Goal: Information Seeking & Learning: Learn about a topic

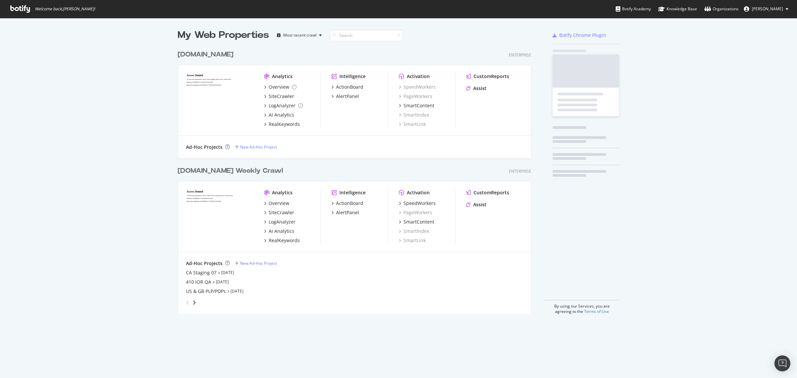
scroll to position [266, 352]
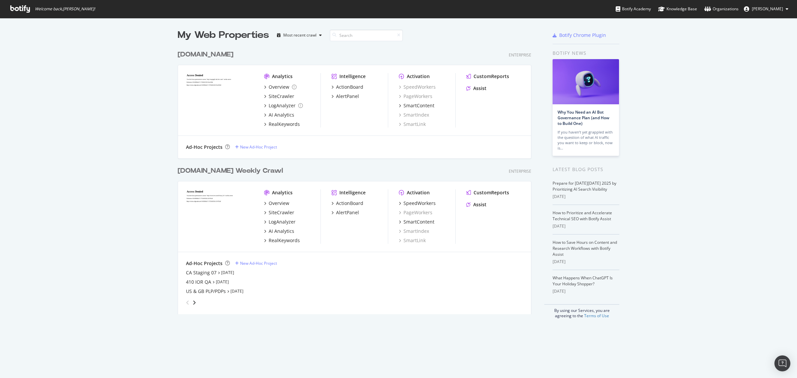
click at [236, 172] on div "[DOMAIN_NAME] Weekly Crawl" at bounding box center [230, 171] width 105 height 10
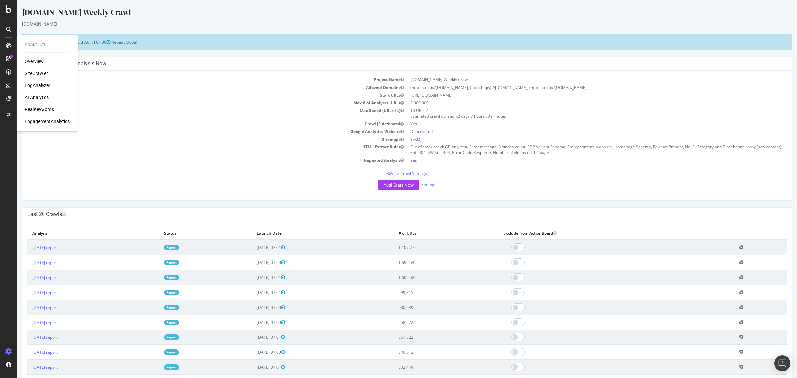
click at [44, 73] on div "SiteCrawler" at bounding box center [37, 73] width 24 height 7
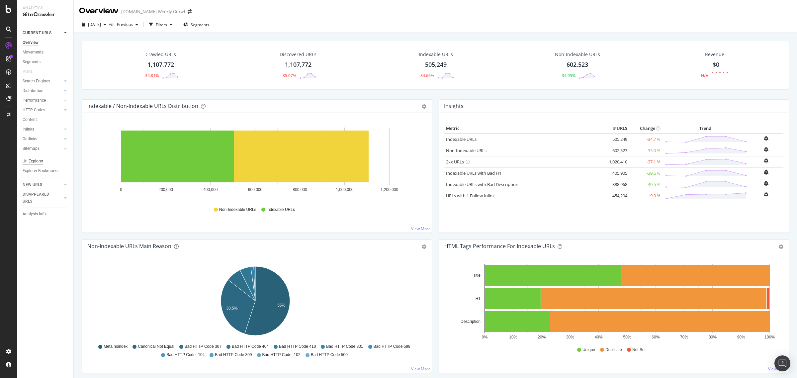
click at [41, 159] on div "Url Explorer" at bounding box center [33, 161] width 21 height 7
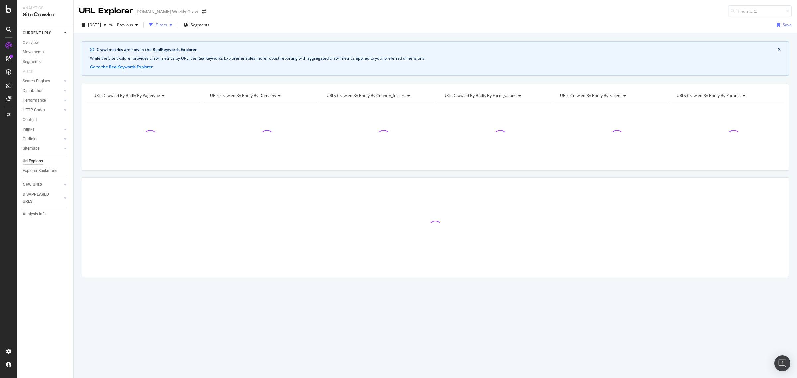
click at [167, 27] on div "Filters" at bounding box center [161, 25] width 11 height 6
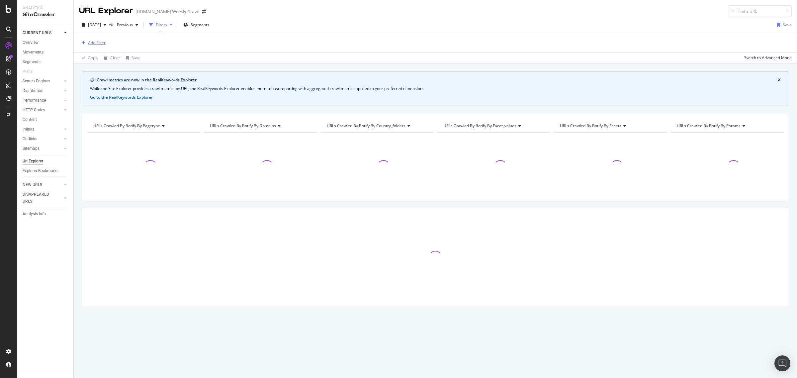
click at [88, 45] on div "Add Filter" at bounding box center [92, 42] width 27 height 7
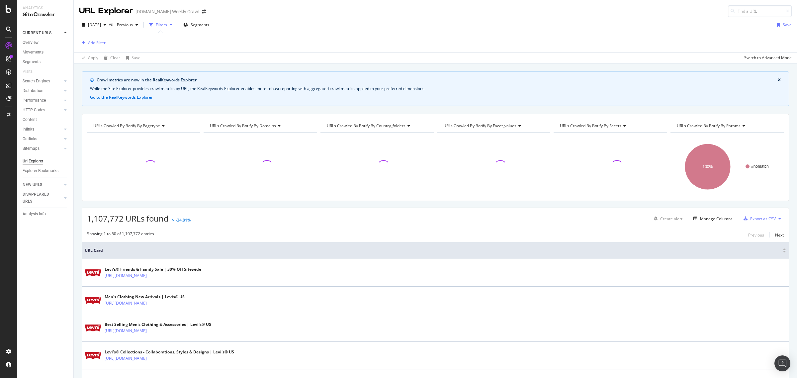
click at [253, 45] on div "Add Filter" at bounding box center [435, 42] width 712 height 19
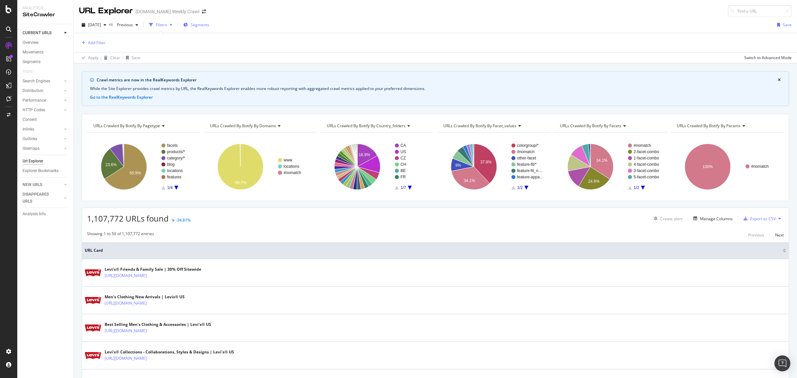
click at [209, 28] on span "Segments" at bounding box center [200, 25] width 19 height 6
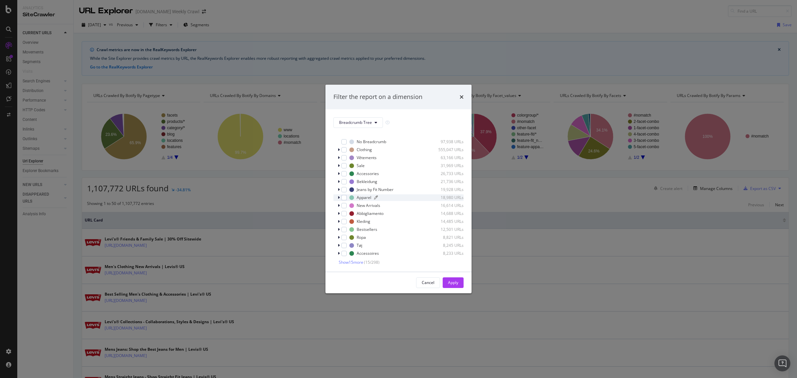
scroll to position [5, 0]
click at [460, 98] on icon "times" at bounding box center [461, 96] width 4 height 5
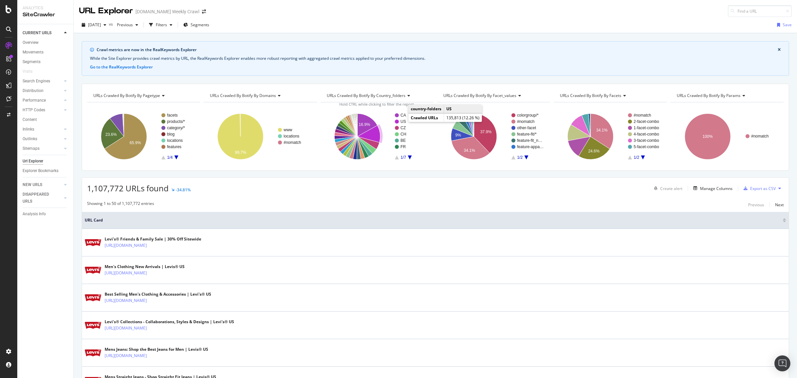
click at [402, 120] on text "US" at bounding box center [403, 121] width 6 height 5
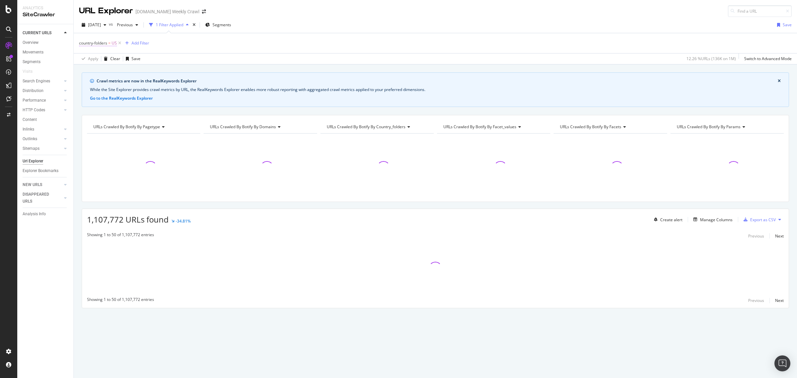
click at [109, 45] on span "=" at bounding box center [109, 43] width 2 height 6
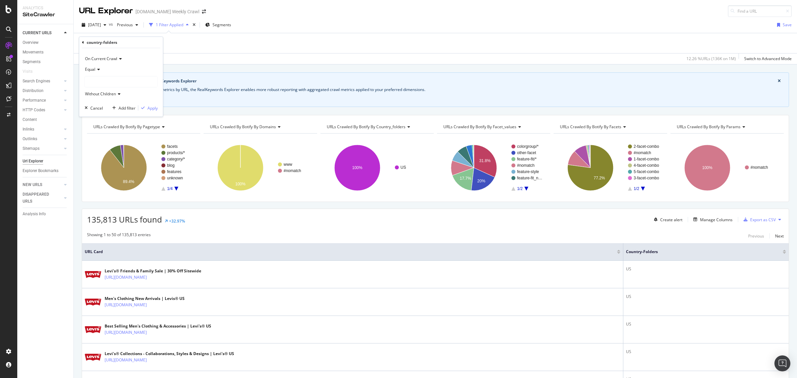
click at [115, 79] on div at bounding box center [121, 81] width 72 height 11
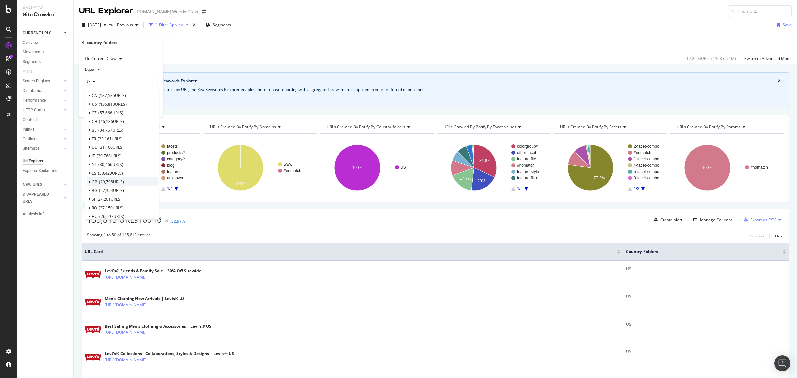
click at [104, 182] on span "29,798 URLS" at bounding box center [111, 182] width 25 height 6
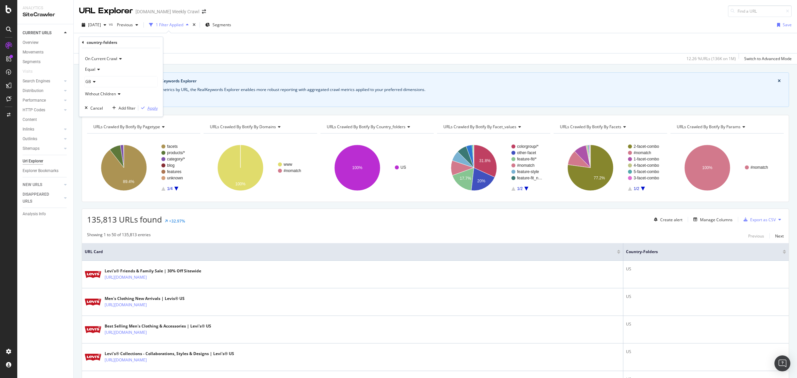
click at [152, 110] on div "Apply" at bounding box center [152, 108] width 10 height 6
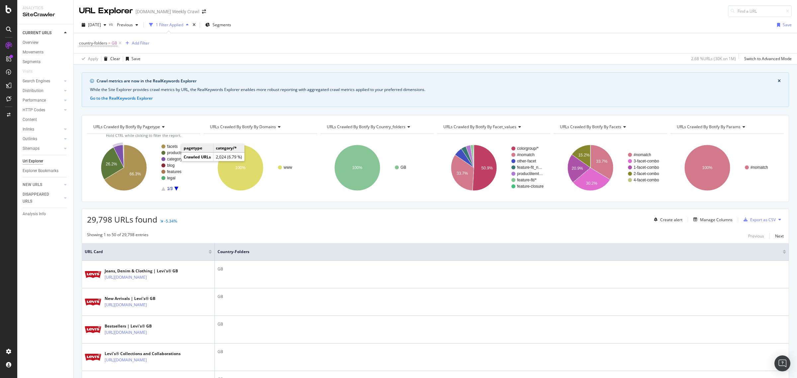
click at [171, 159] on text "category/*" at bounding box center [176, 159] width 18 height 5
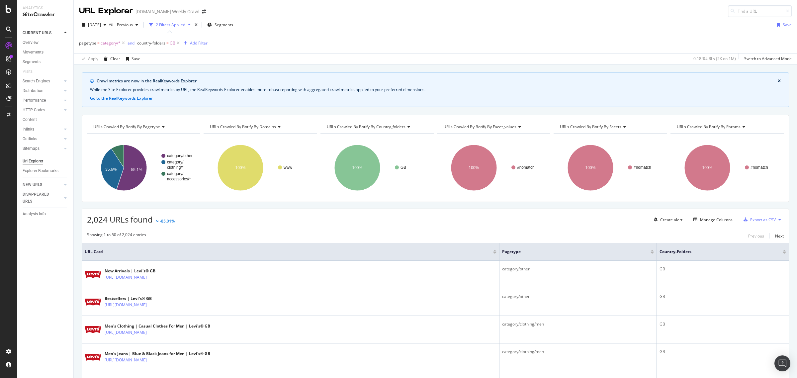
click at [198, 44] on div "Add Filter" at bounding box center [199, 43] width 18 height 6
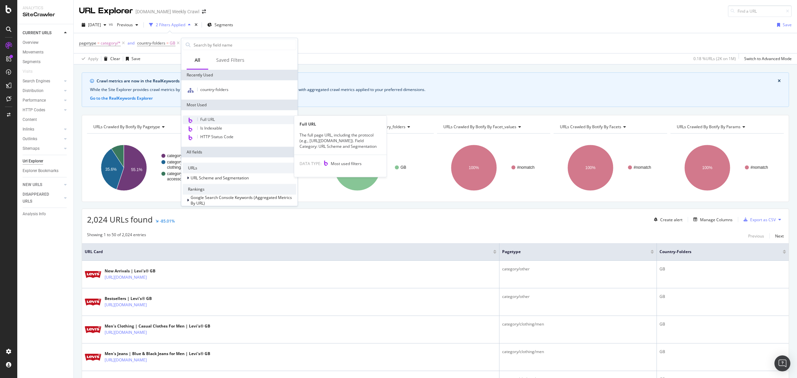
click at [230, 120] on div "Full URL" at bounding box center [240, 119] width 114 height 9
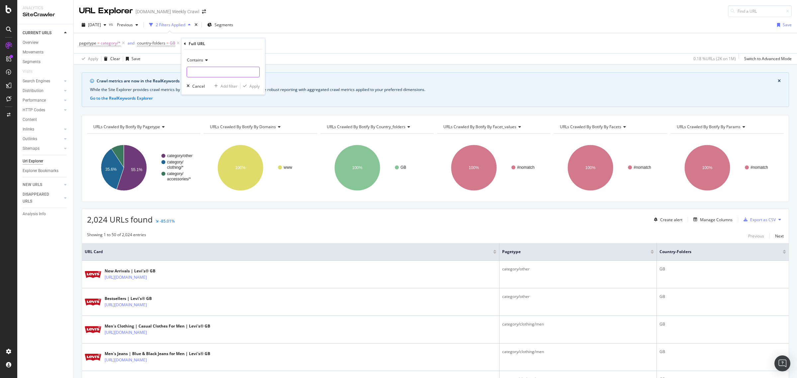
click at [200, 72] on input "text" at bounding box center [223, 72] width 72 height 11
type input "[PERSON_NAME]"
click at [253, 89] on div "Apply" at bounding box center [254, 86] width 10 height 6
